Goal: Task Accomplishment & Management: Use online tool/utility

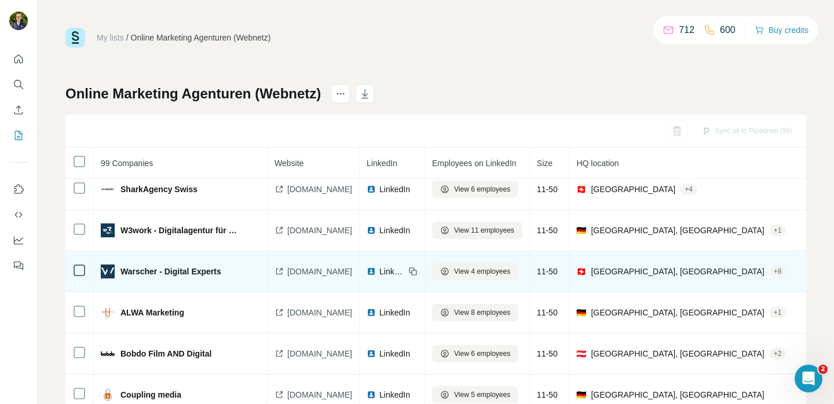
scroll to position [1788, 0]
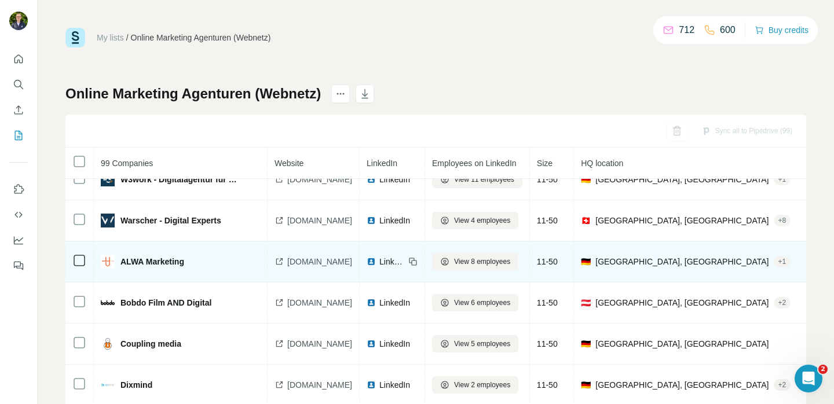
click at [312, 264] on span "[DOMAIN_NAME]" at bounding box center [319, 262] width 65 height 12
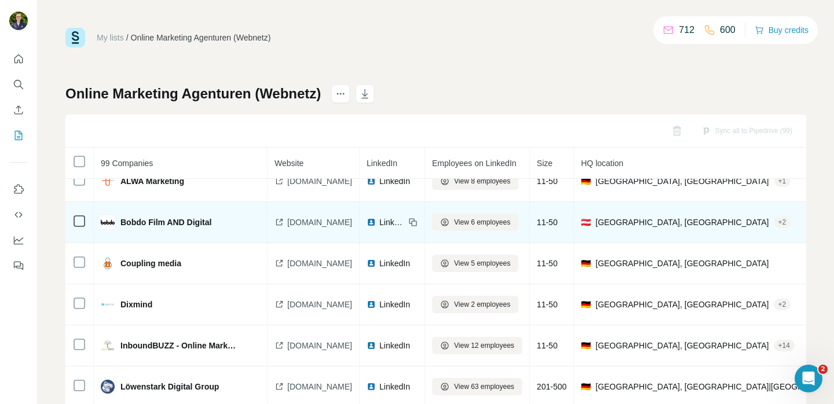
scroll to position [1870, 0]
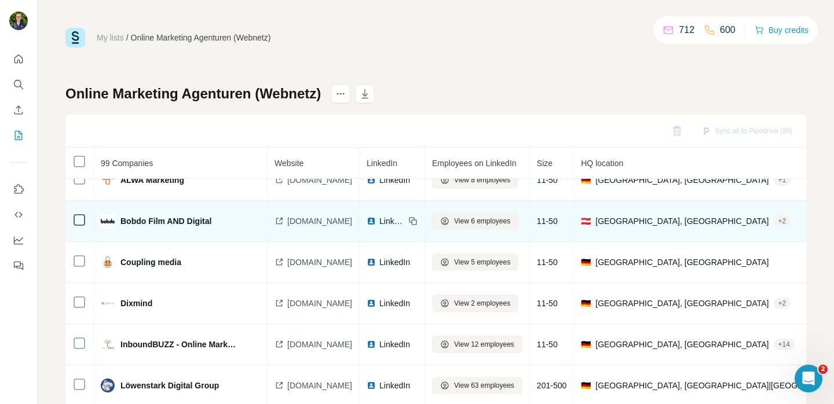
click at [294, 225] on span "[DOMAIN_NAME]" at bounding box center [319, 221] width 65 height 12
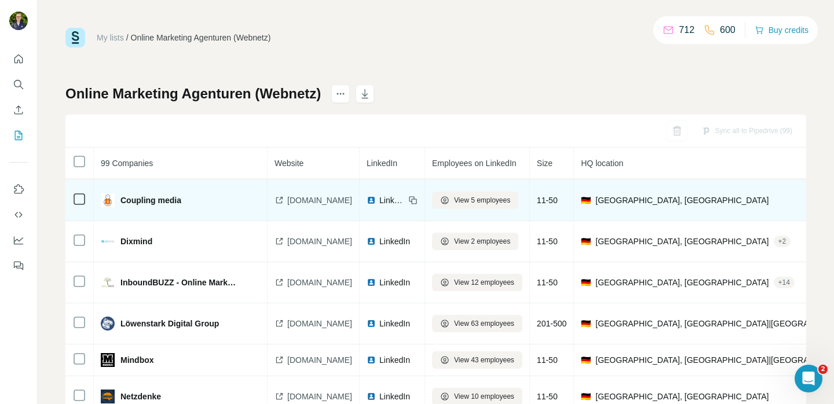
scroll to position [1934, 0]
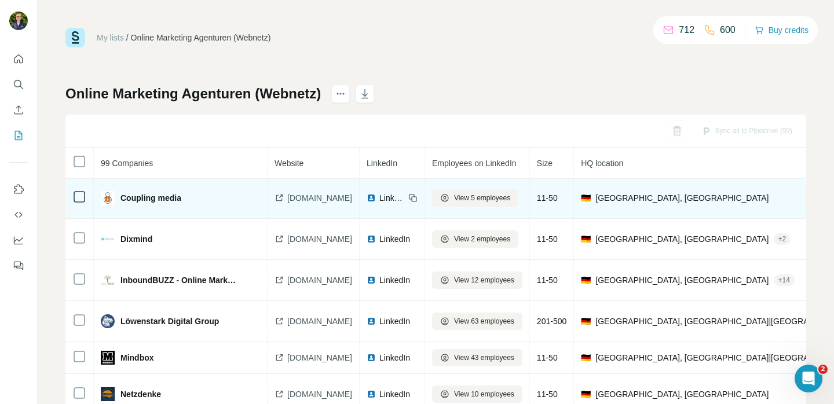
click at [306, 200] on span "[DOMAIN_NAME]" at bounding box center [319, 198] width 65 height 12
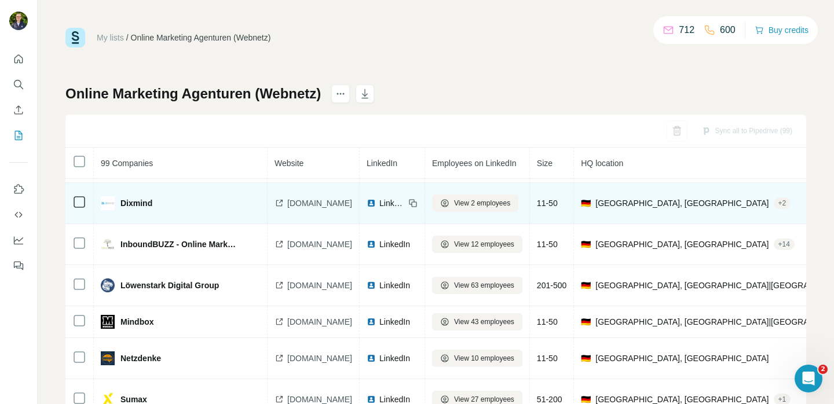
scroll to position [1970, 0]
click at [311, 204] on span "[DOMAIN_NAME]" at bounding box center [319, 203] width 65 height 12
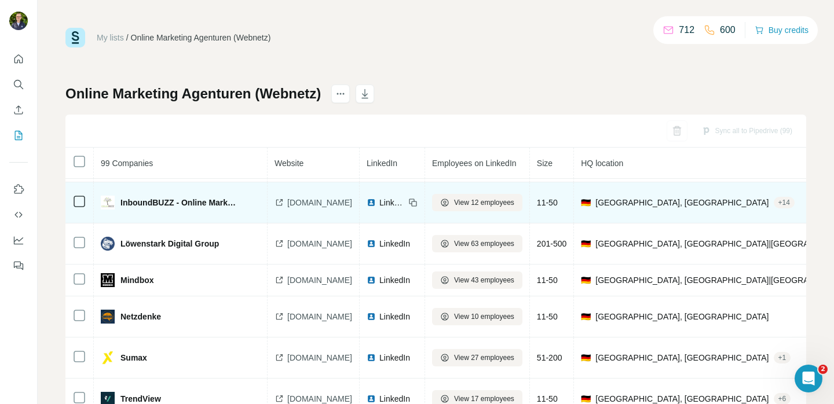
scroll to position [2019, 0]
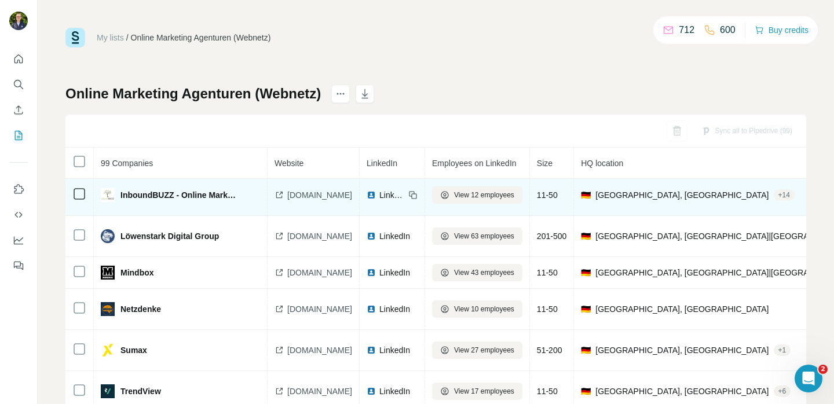
click at [303, 196] on span "[DOMAIN_NAME]" at bounding box center [319, 195] width 65 height 12
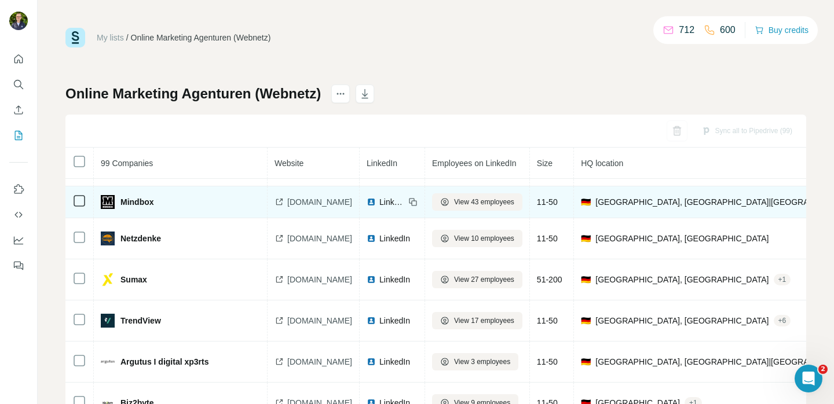
scroll to position [2090, 0]
click at [286, 207] on div "[DOMAIN_NAME]" at bounding box center [314, 202] width 78 height 12
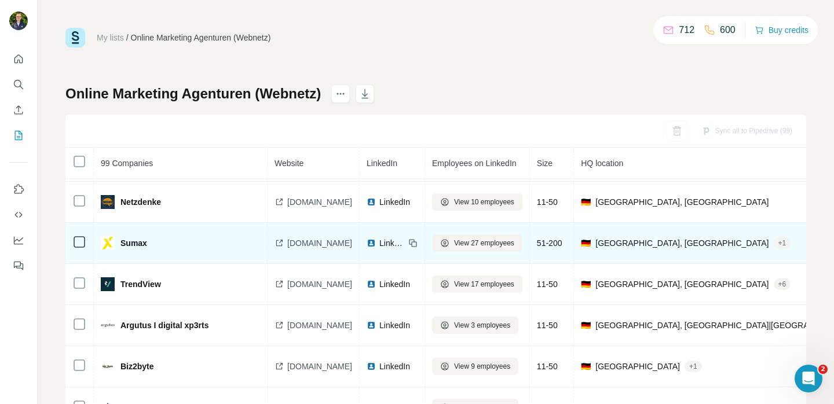
scroll to position [2129, 0]
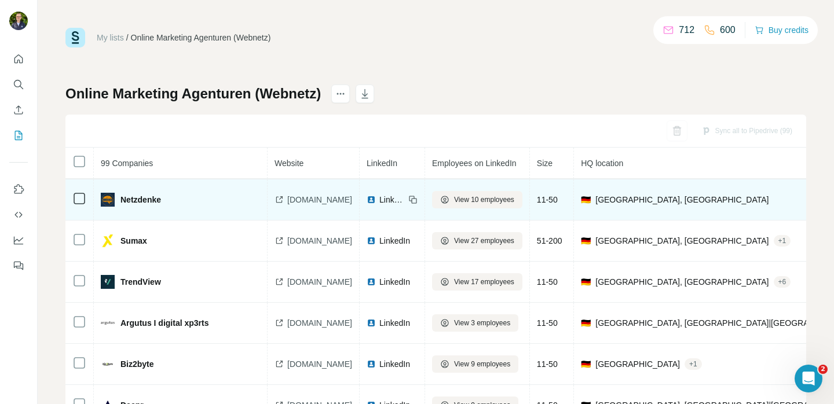
click at [317, 203] on span "[DOMAIN_NAME]" at bounding box center [319, 200] width 65 height 12
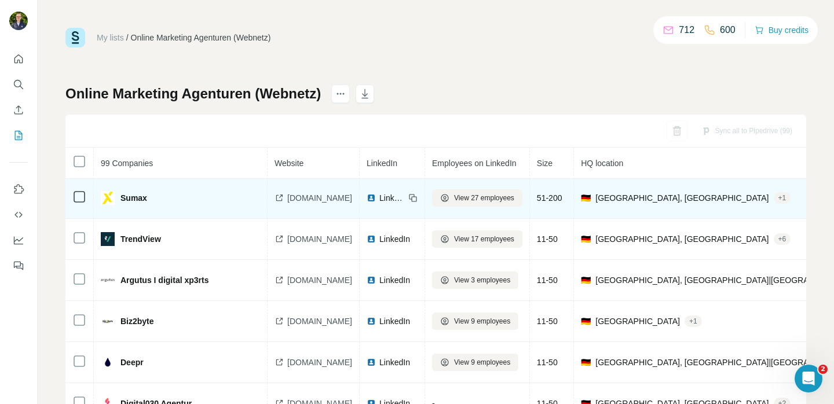
scroll to position [2171, 0]
click at [303, 199] on span "[DOMAIN_NAME]" at bounding box center [319, 198] width 65 height 12
drag, startPoint x: 147, startPoint y: 196, endPoint x: 114, endPoint y: 197, distance: 32.4
click at [114, 197] on div "Sumax" at bounding box center [170, 198] width 138 height 14
copy div "Sumax"
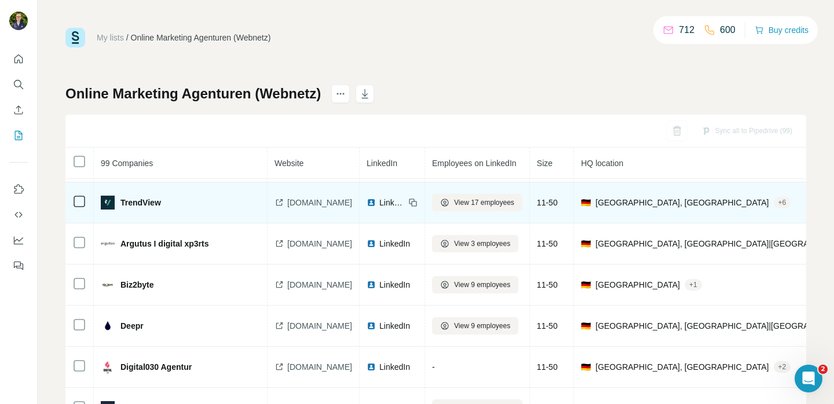
scroll to position [2215, 0]
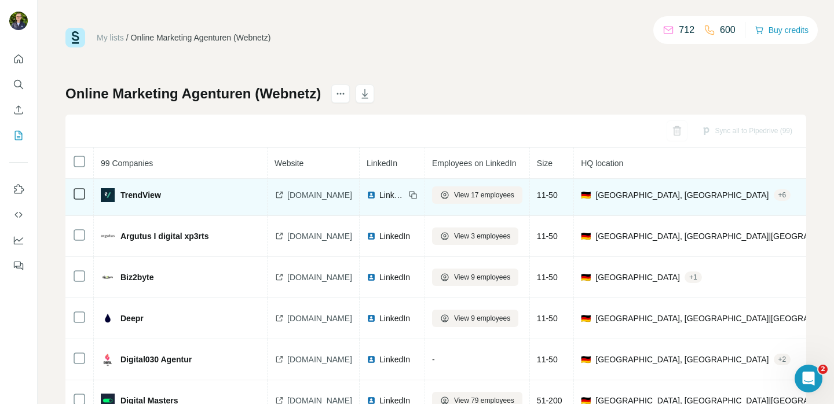
click at [288, 195] on span "[DOMAIN_NAME]" at bounding box center [319, 195] width 65 height 12
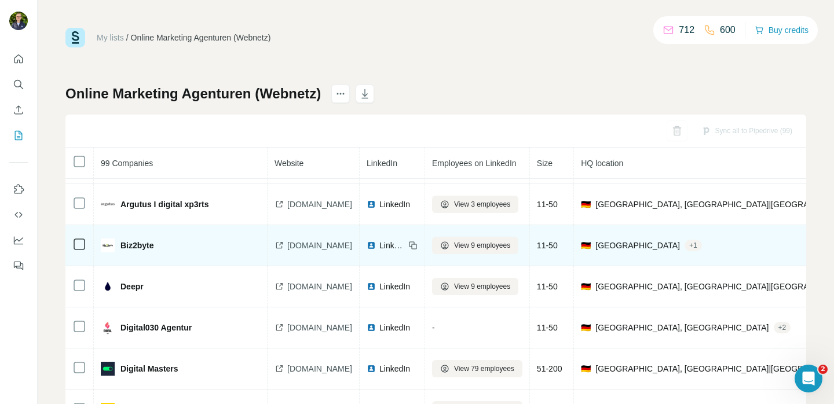
scroll to position [2250, 0]
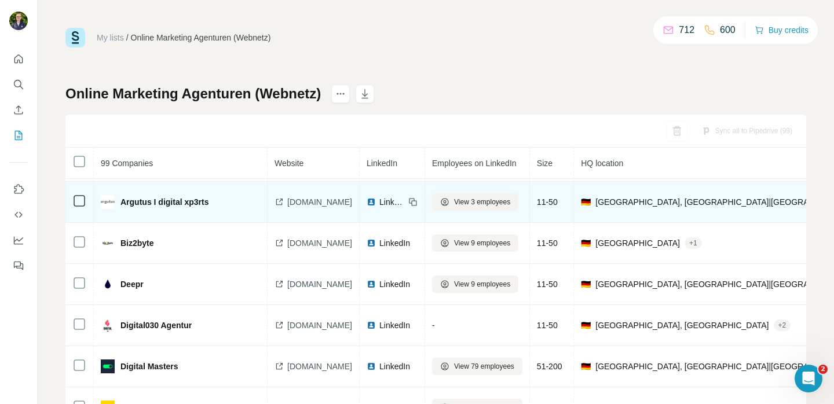
click at [302, 202] on span "[DOMAIN_NAME]" at bounding box center [319, 202] width 65 height 12
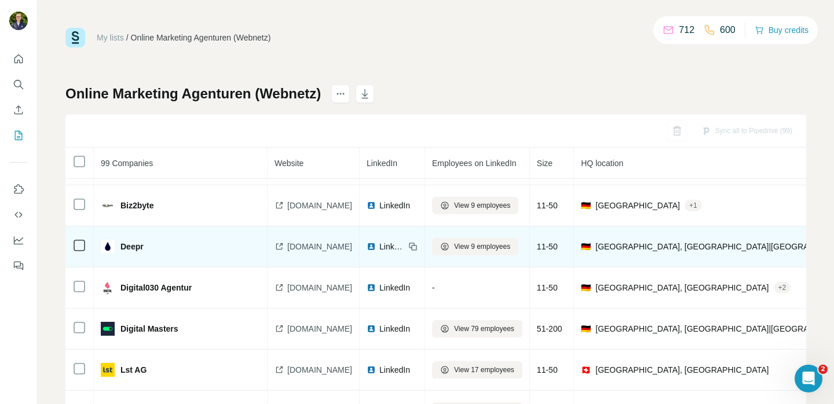
scroll to position [2290, 0]
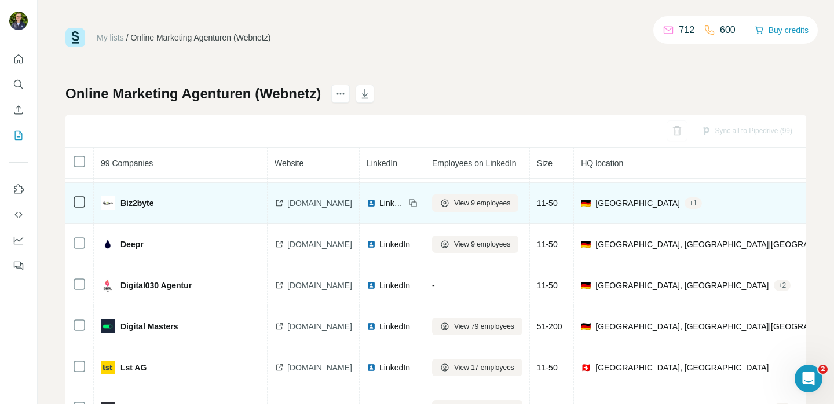
click at [304, 202] on span "[DOMAIN_NAME]" at bounding box center [319, 204] width 65 height 12
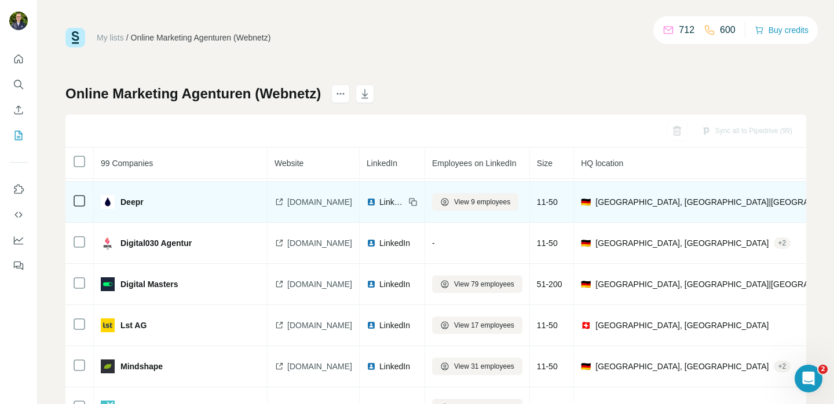
scroll to position [2332, 0]
click at [301, 203] on span "[DOMAIN_NAME]" at bounding box center [319, 202] width 65 height 12
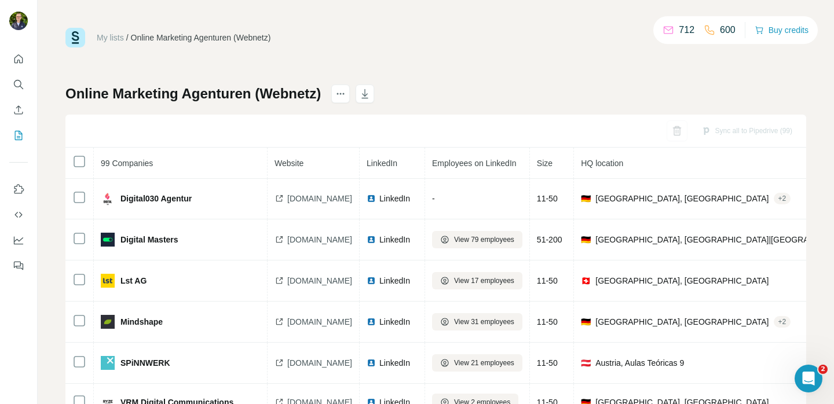
scroll to position [2379, 0]
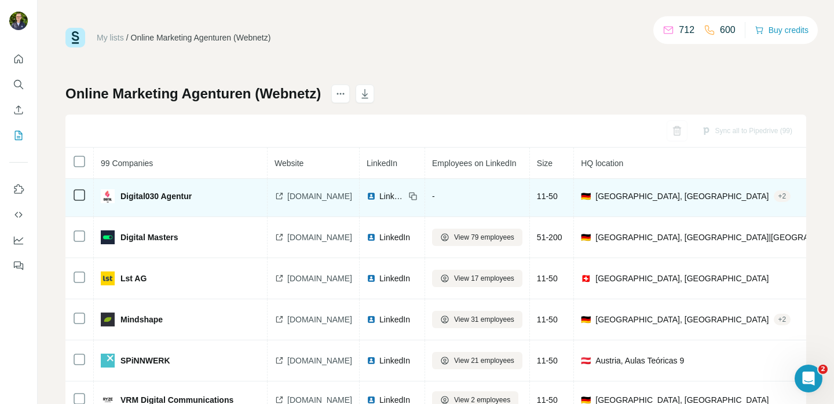
click at [301, 193] on span "[DOMAIN_NAME]" at bounding box center [319, 197] width 65 height 12
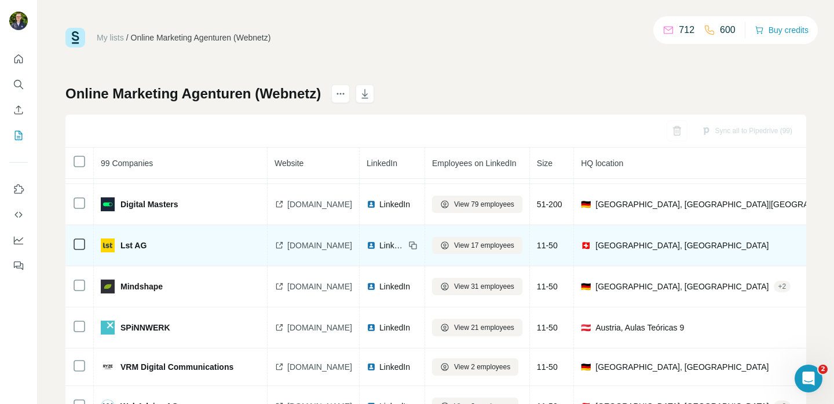
scroll to position [2415, 0]
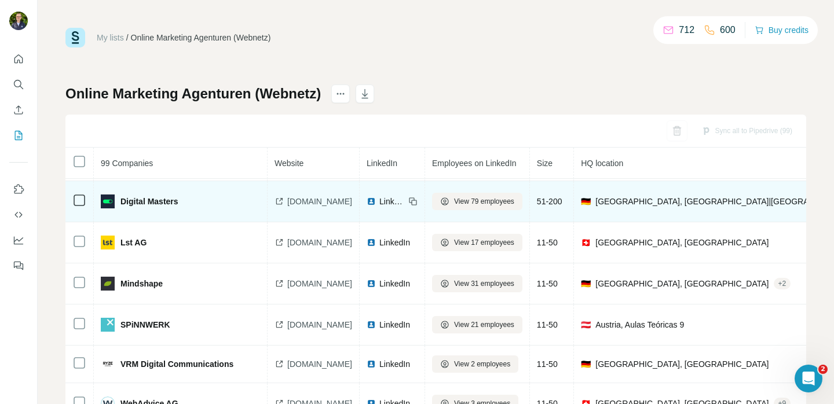
click at [293, 204] on span "[DOMAIN_NAME]" at bounding box center [319, 202] width 65 height 12
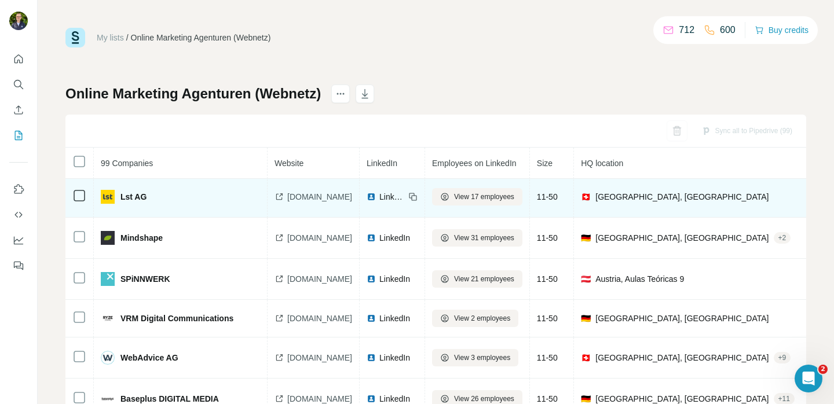
scroll to position [2460, 0]
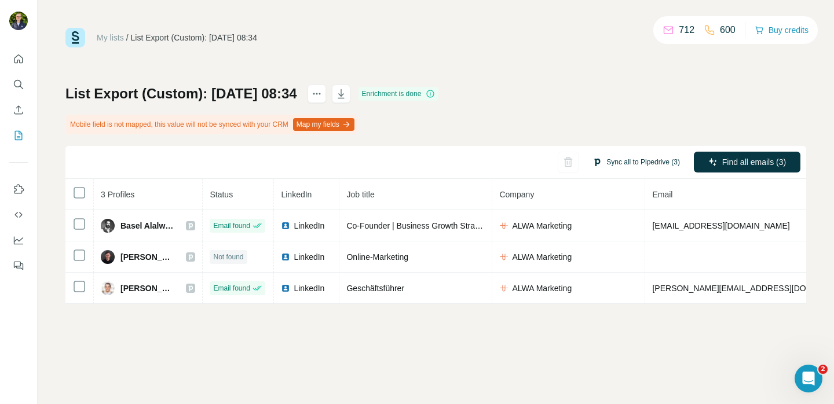
click at [623, 156] on button "Sync all to Pipedrive (3)" at bounding box center [636, 161] width 104 height 17
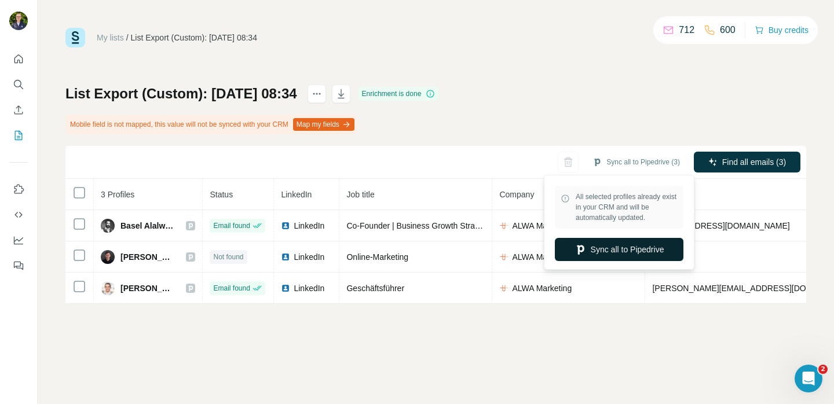
click at [637, 243] on button "Sync all to Pipedrive" at bounding box center [619, 249] width 129 height 23
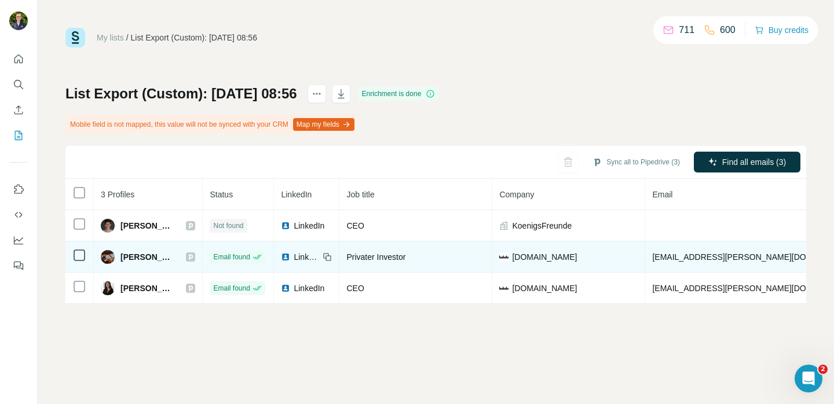
click at [306, 255] on span "LinkedIn" at bounding box center [306, 257] width 25 height 12
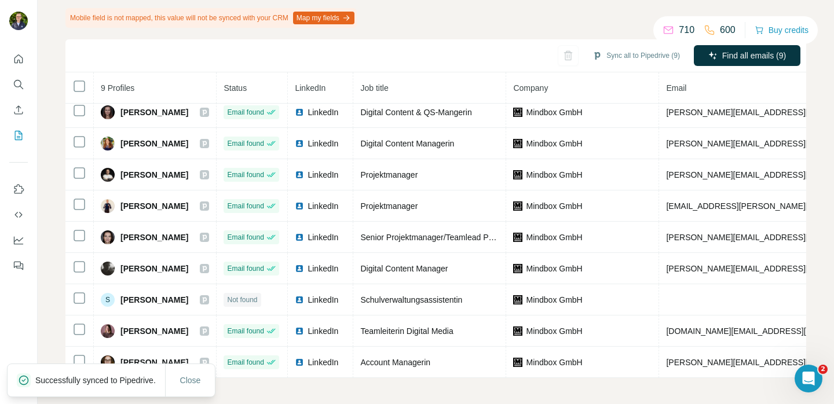
scroll to position [108, 0]
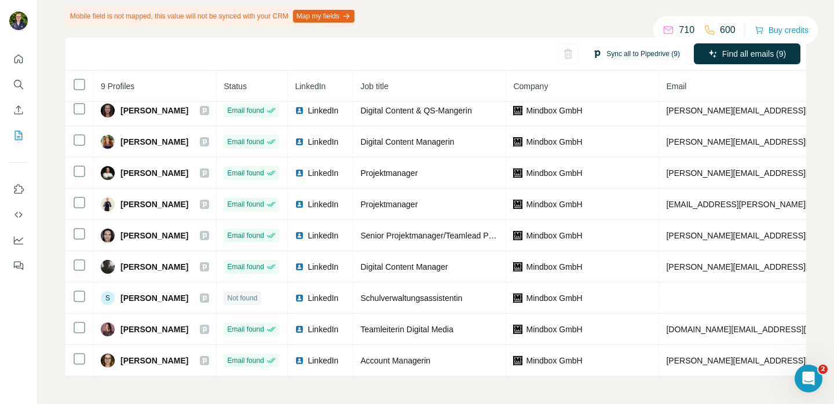
click at [633, 56] on button "Sync all to Pipedrive (9)" at bounding box center [636, 53] width 104 height 17
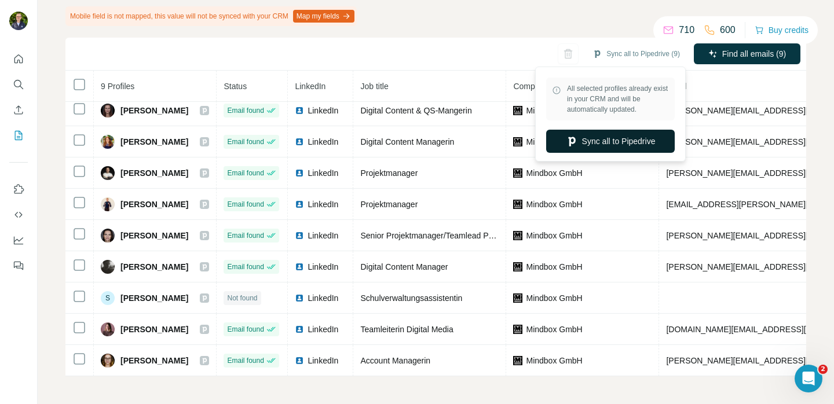
click at [601, 134] on button "Sync all to Pipedrive" at bounding box center [610, 141] width 129 height 23
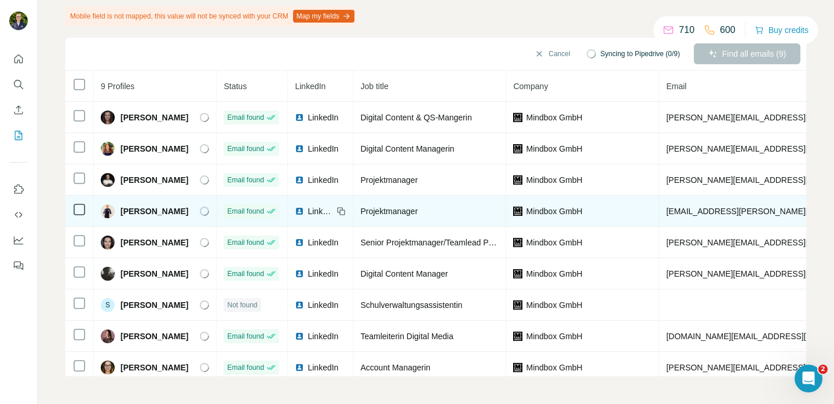
scroll to position [86, 0]
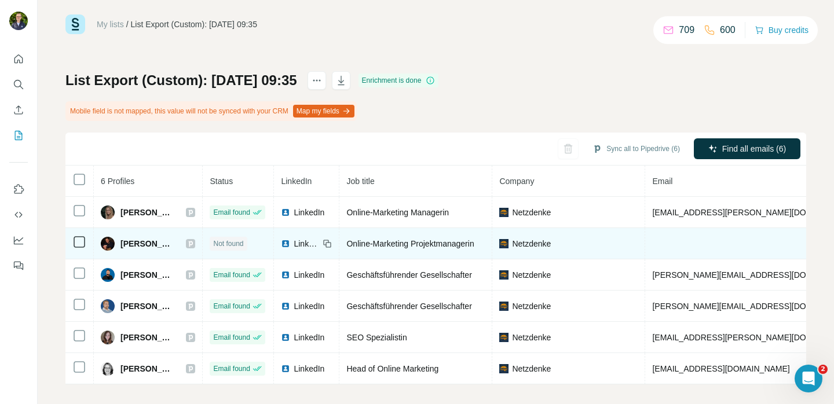
scroll to position [13, 0]
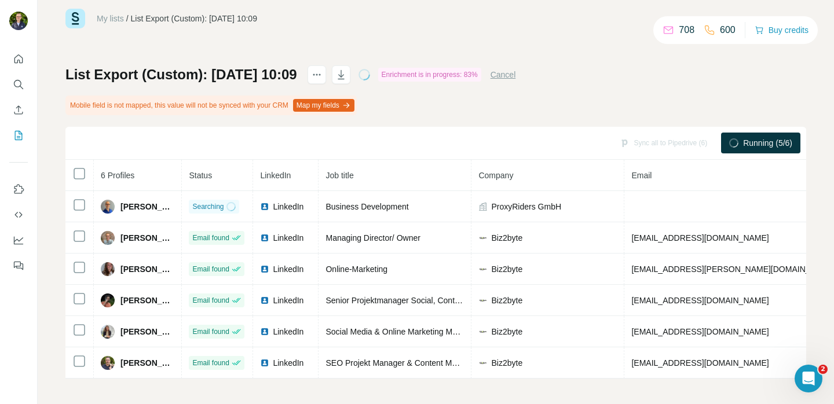
scroll to position [28, 0]
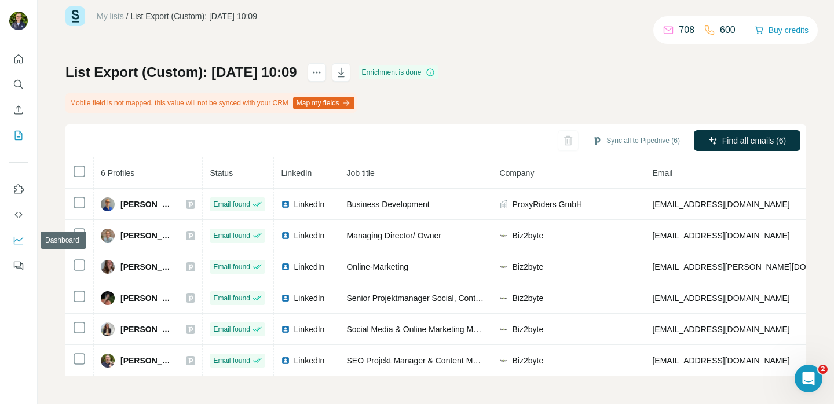
click at [17, 245] on icon "Dashboard" at bounding box center [19, 241] width 12 height 12
click at [17, 66] on button "Quick start" at bounding box center [18, 59] width 19 height 21
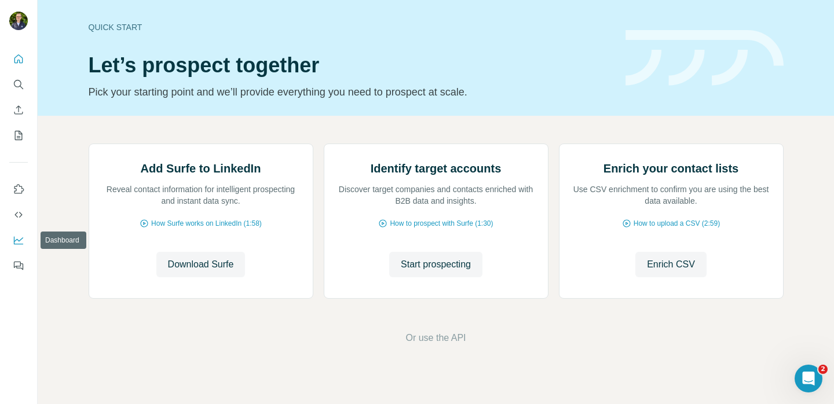
click at [21, 239] on icon "Dashboard" at bounding box center [19, 241] width 12 height 12
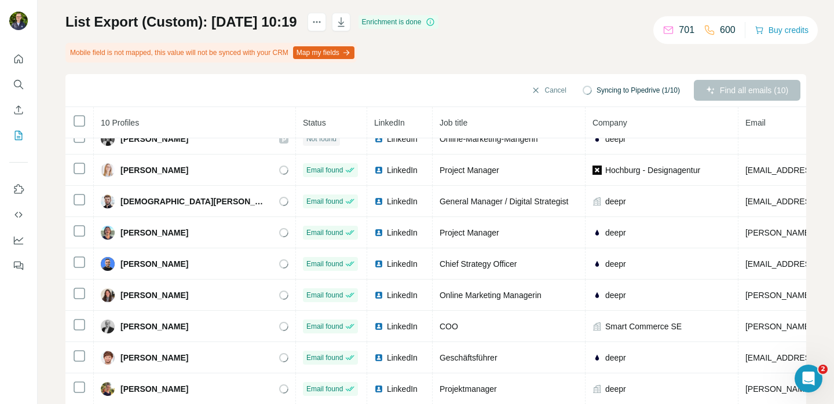
scroll to position [45, 0]
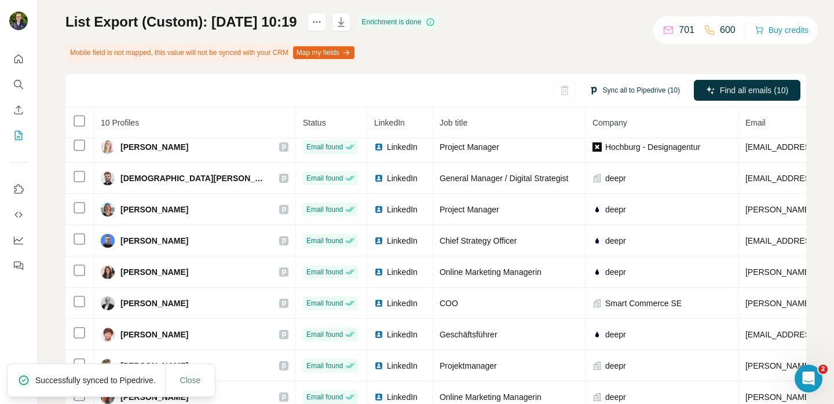
click at [602, 88] on button "Sync all to Pipedrive (10)" at bounding box center [634, 90] width 107 height 17
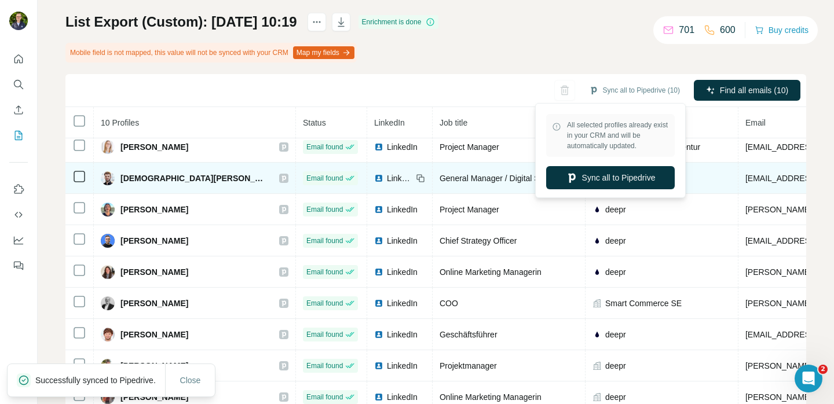
click at [602, 182] on button "Sync all to Pipedrive" at bounding box center [610, 177] width 129 height 23
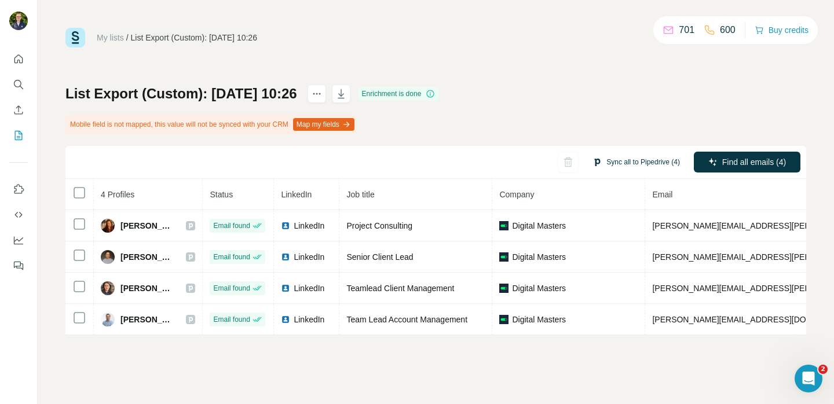
click at [603, 164] on button "Sync all to Pipedrive (4)" at bounding box center [636, 161] width 104 height 17
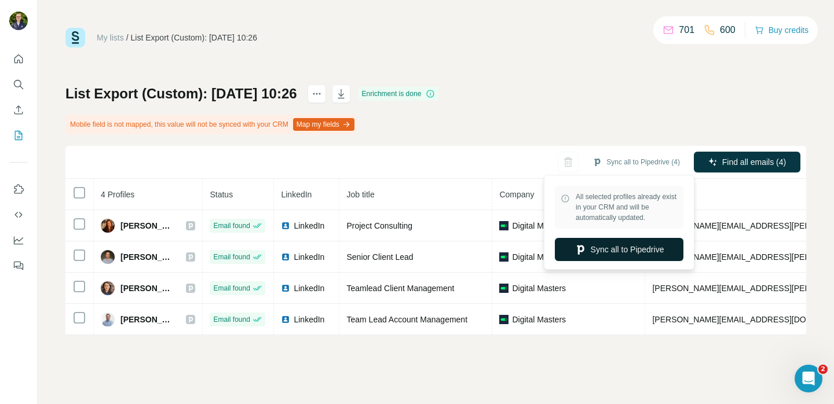
click at [575, 241] on button "Sync all to Pipedrive" at bounding box center [619, 249] width 129 height 23
